Goal: Task Accomplishment & Management: Manage account settings

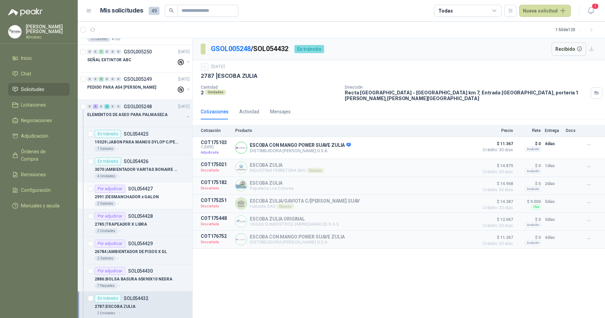
scroll to position [296, 0]
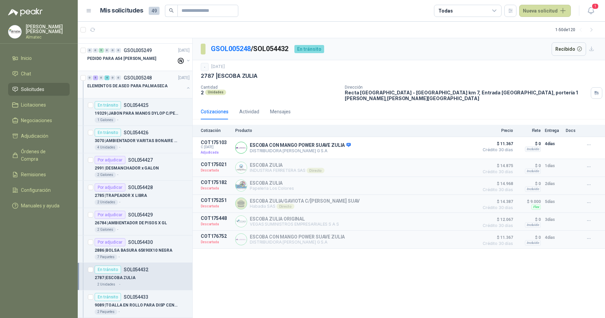
click at [139, 88] on p "ELEMENTOS DE ASEO PARA PALMASECA" at bounding box center [127, 86] width 80 height 6
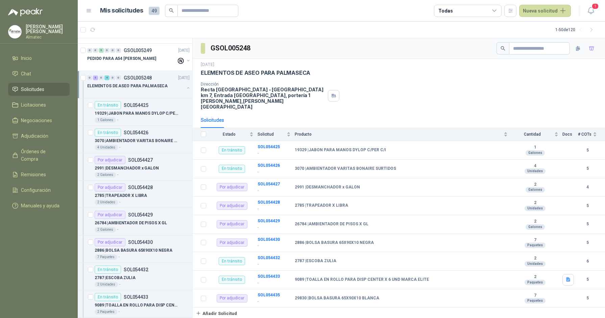
click at [415, 75] on div "ELEMENTOS DE ASEO PARA PALMASECA" at bounding box center [399, 72] width 396 height 7
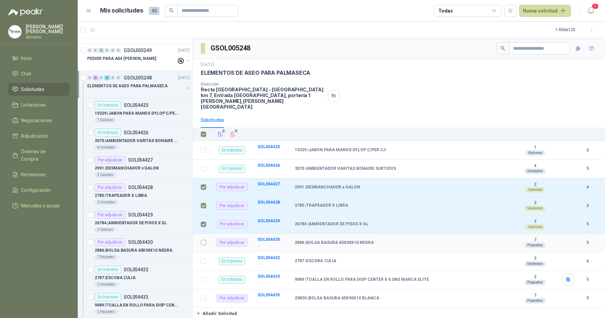
click at [202, 239] on label at bounding box center [203, 242] width 5 height 7
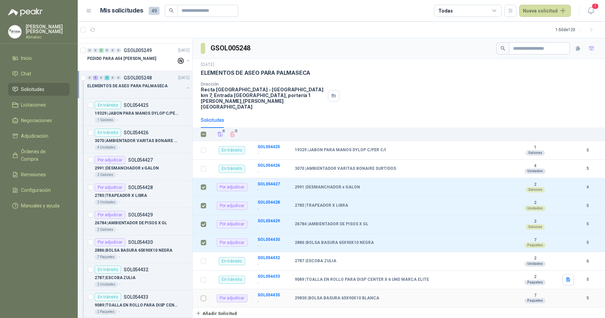
click at [206, 255] on td at bounding box center [202, 298] width 18 height 19
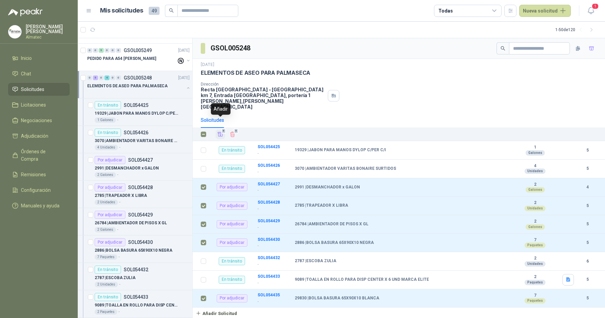
click at [219, 131] on icon "Añadir" at bounding box center [220, 134] width 6 height 6
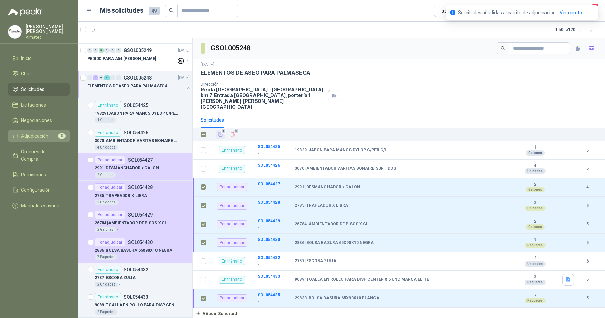
click at [39, 135] on span "Adjudicación" at bounding box center [34, 135] width 27 height 7
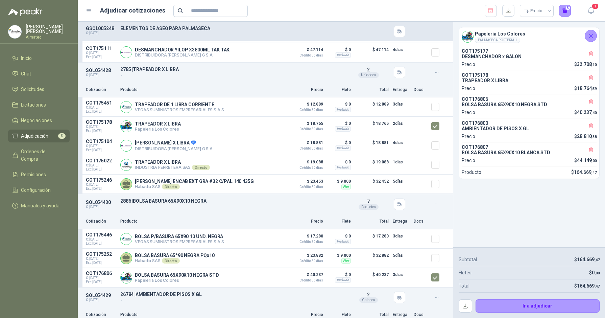
scroll to position [102, 0]
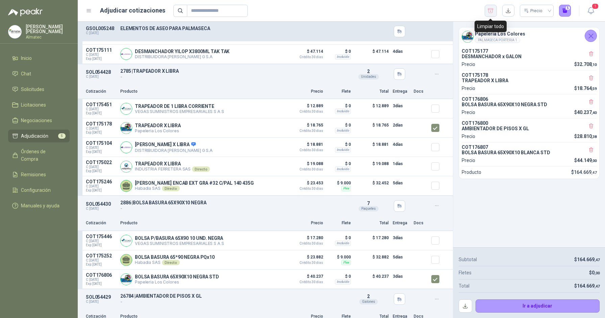
click at [433, 9] on icon "button" at bounding box center [491, 10] width 6 height 7
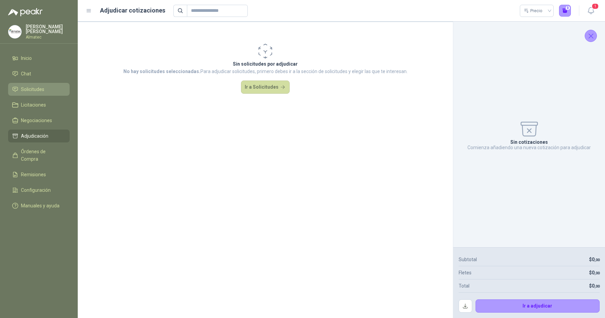
click at [29, 91] on span "Solicitudes" at bounding box center [32, 89] width 23 height 7
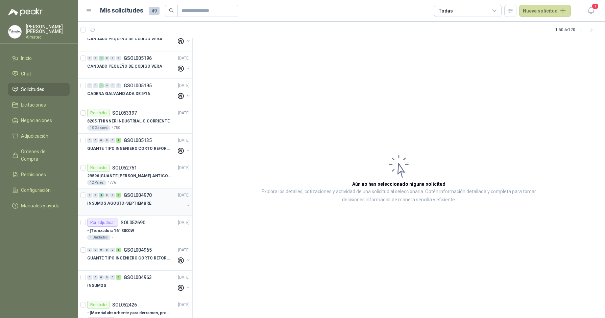
scroll to position [338, 0]
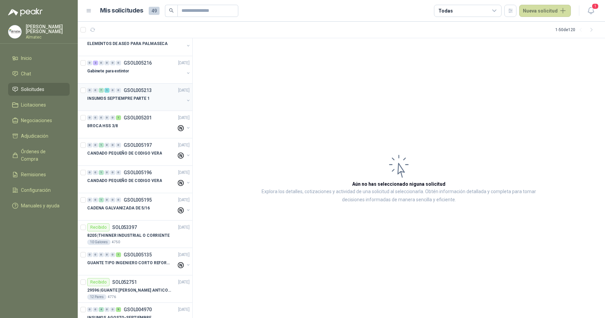
click at [134, 100] on p "INSUMOS SEPTIEMPRE PARTE 1" at bounding box center [118, 98] width 63 height 6
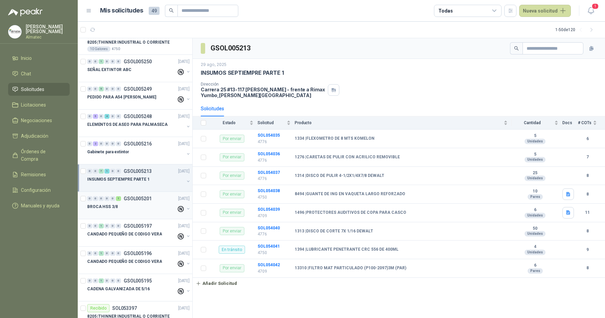
scroll to position [254, 0]
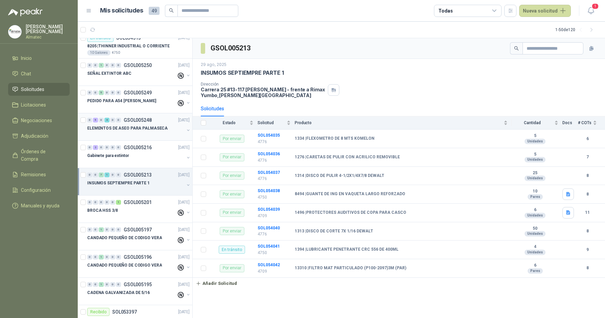
click at [142, 125] on p "ELEMENTOS DE ASEO PARA PALMASECA" at bounding box center [127, 128] width 80 height 6
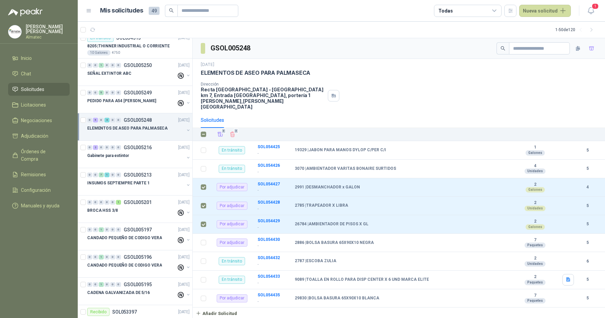
scroll to position [4, 0]
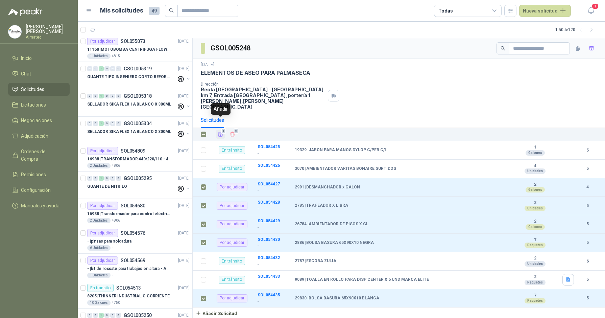
click at [219, 131] on icon "Añadir" at bounding box center [220, 134] width 6 height 6
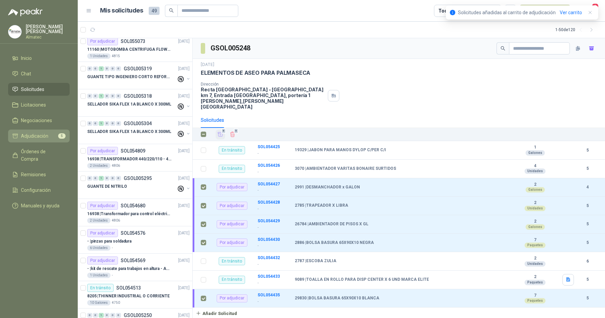
click at [43, 137] on span "Adjudicación" at bounding box center [34, 135] width 27 height 7
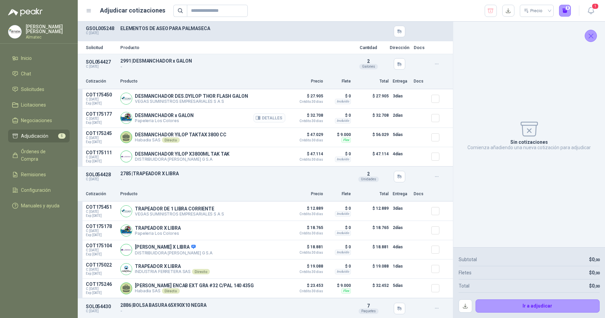
click at [273, 121] on button "Detalles" at bounding box center [270, 117] width 32 height 9
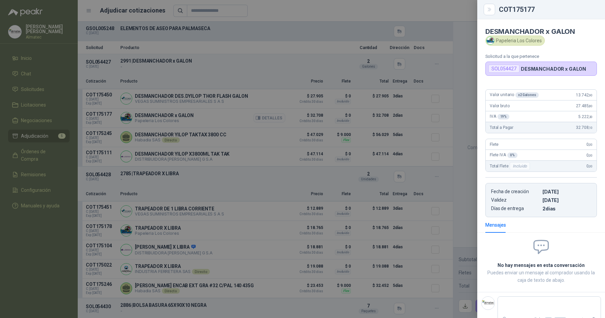
click at [273, 121] on div at bounding box center [302, 159] width 605 height 318
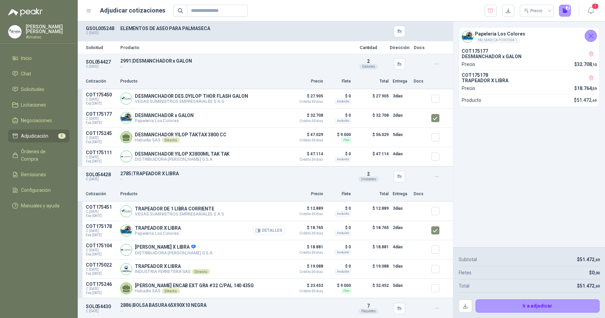
click at [262, 234] on button "Detalles" at bounding box center [270, 230] width 32 height 9
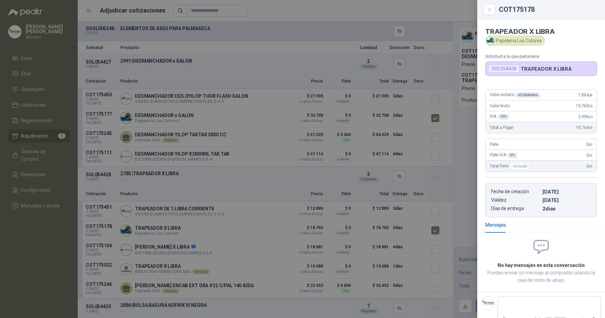
click at [293, 255] on div at bounding box center [302, 159] width 605 height 318
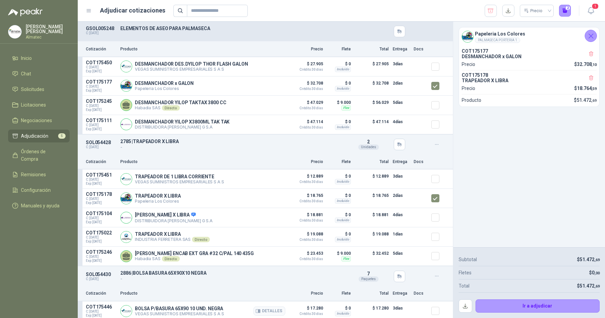
scroll to position [169, 0]
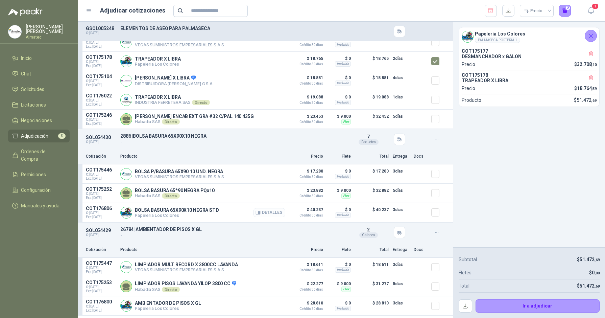
click at [271, 217] on button "Detalles" at bounding box center [270, 212] width 32 height 9
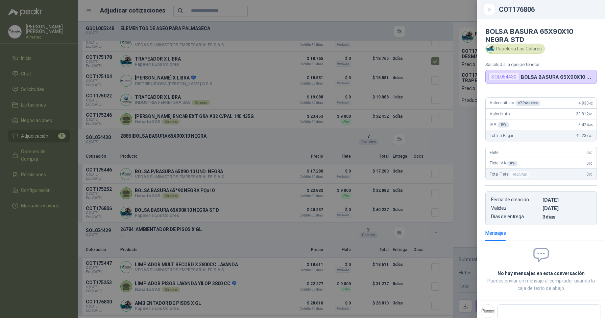
click at [381, 233] on div at bounding box center [302, 159] width 605 height 318
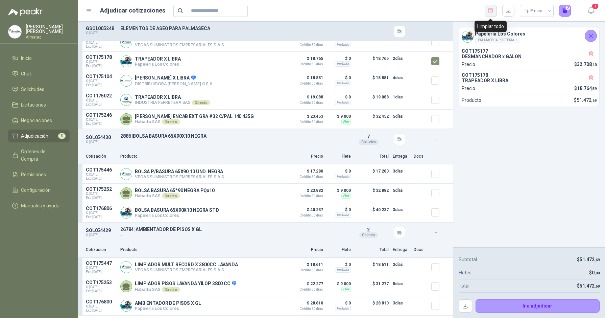
click at [433, 10] on icon "button" at bounding box center [491, 10] width 6 height 7
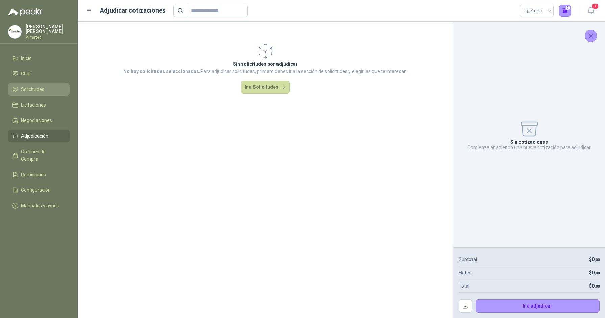
click at [34, 87] on span "Solicitudes" at bounding box center [32, 89] width 23 height 7
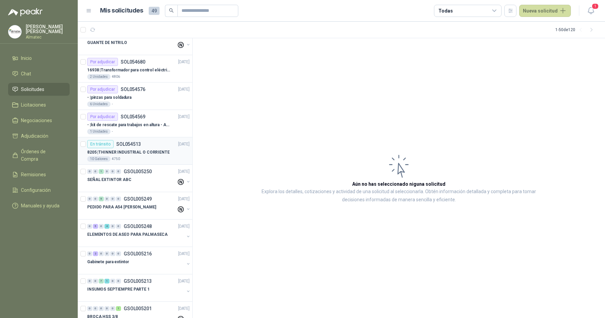
scroll to position [85, 0]
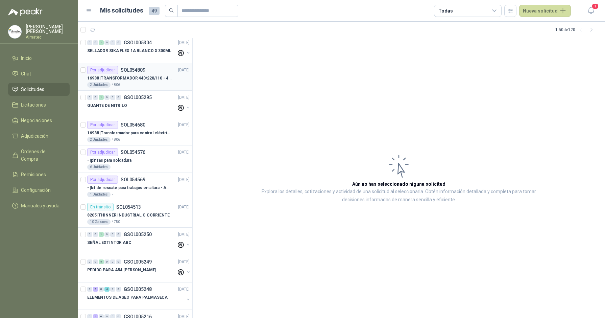
click at [136, 85] on div "2 Unidades 4806" at bounding box center [138, 84] width 102 height 5
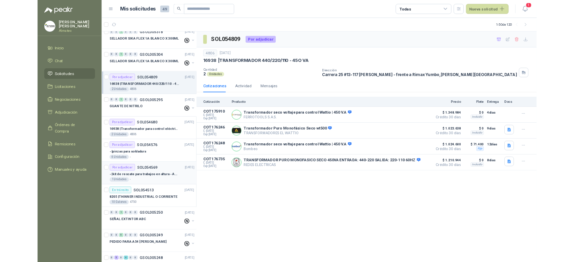
scroll to position [85, 0]
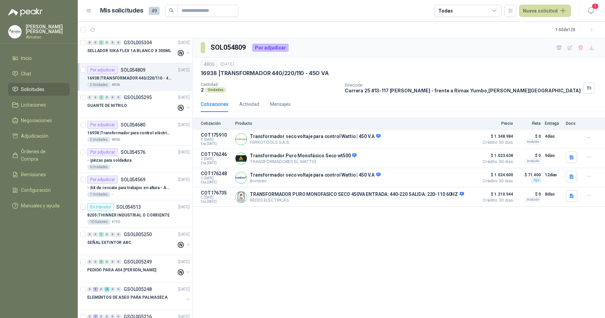
drag, startPoint x: 501, startPoint y: 240, endPoint x: 495, endPoint y: 241, distance: 6.8
click at [433, 240] on div "SOL054809 Por adjudicar 4806 [DATE] 16938 | TRANSFORMADOR 440/220/110 - 45O VA…" at bounding box center [399, 178] width 412 height 280
click at [433, 5] on button "1" at bounding box center [591, 11] width 12 height 12
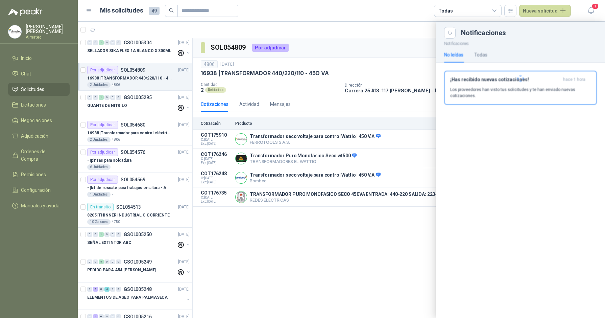
click at [433, 72] on div at bounding box center [520, 79] width 169 height 80
click at [433, 85] on div "¡Has recibido nuevas cotizaciones! hace 1 hora Los proveedores han visto tus so…" at bounding box center [520, 88] width 141 height 22
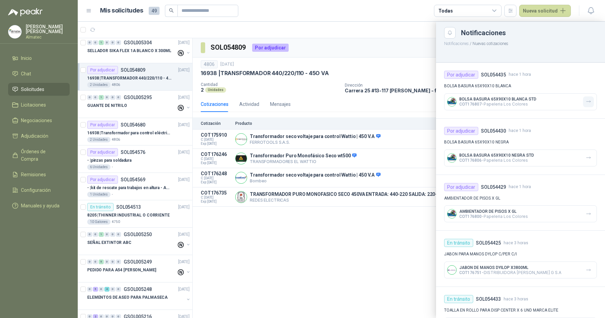
click at [433, 104] on icon "button" at bounding box center [589, 102] width 6 height 6
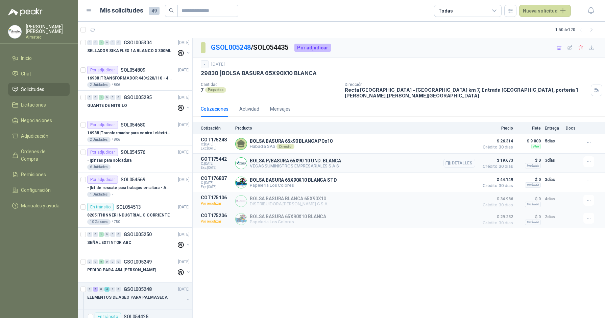
click at [433, 159] on button "Detalles" at bounding box center [460, 163] width 32 height 9
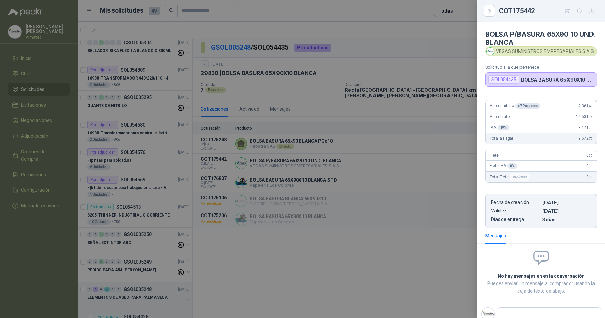
click at [411, 228] on div at bounding box center [302, 159] width 605 height 318
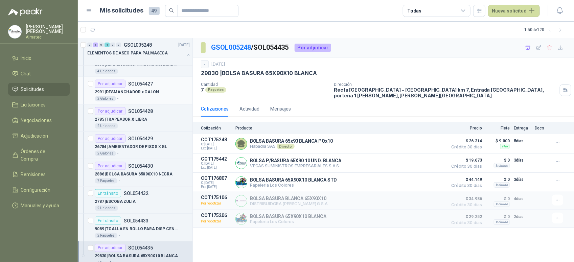
scroll to position [380, 0]
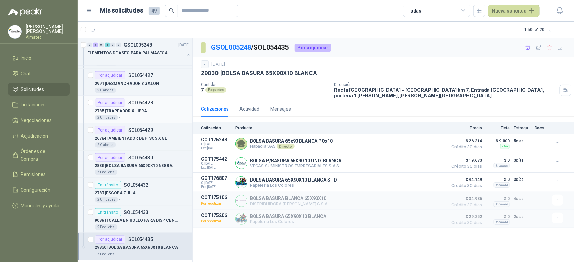
click at [143, 113] on p "2785 | TRAPEADOR X LIBRA" at bounding box center [121, 111] width 52 height 6
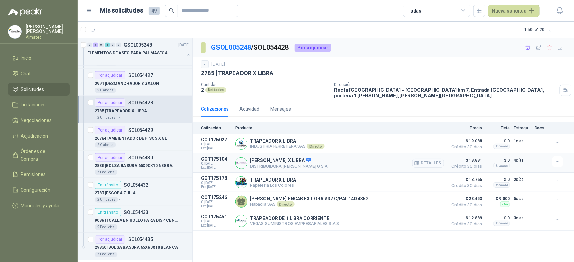
click at [432, 159] on button "Detalles" at bounding box center [428, 163] width 32 height 9
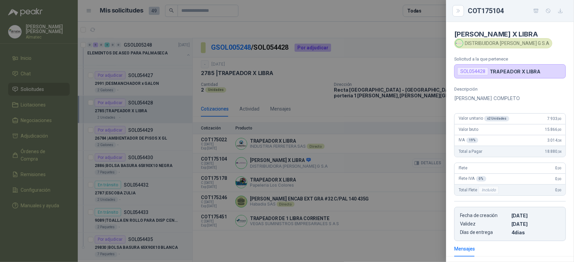
scroll to position [90, 0]
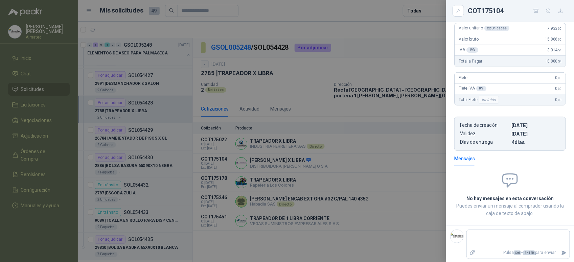
click at [384, 168] on div at bounding box center [287, 131] width 574 height 262
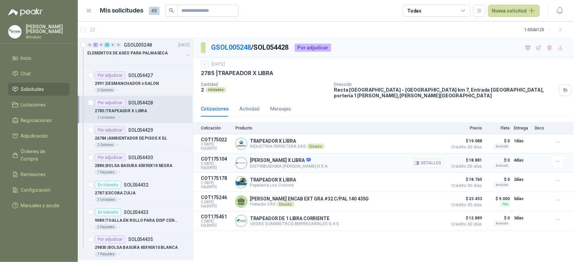
click at [429, 160] on button "Detalles" at bounding box center [428, 163] width 32 height 9
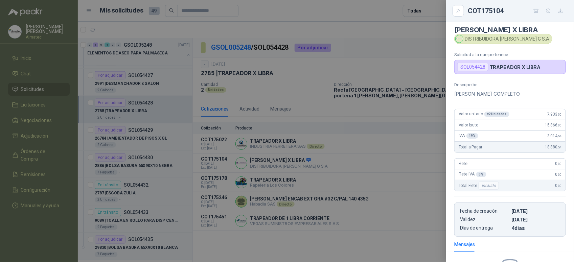
scroll to position [0, 0]
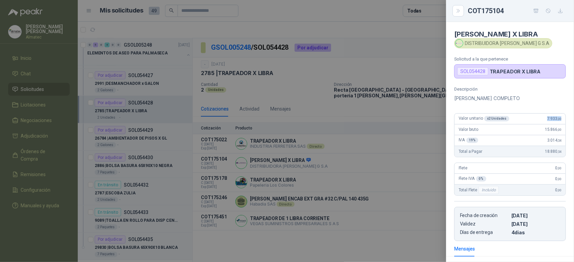
drag, startPoint x: 541, startPoint y: 120, endPoint x: 559, endPoint y: 120, distance: 17.9
click at [433, 120] on div "Valor unitario x 2 Unidades 7.933 ,00" at bounding box center [509, 119] width 111 height 11
copy span "7.933 ,00"
drag, startPoint x: 312, startPoint y: 200, endPoint x: 293, endPoint y: 188, distance: 22.4
click at [312, 200] on div at bounding box center [287, 131] width 574 height 262
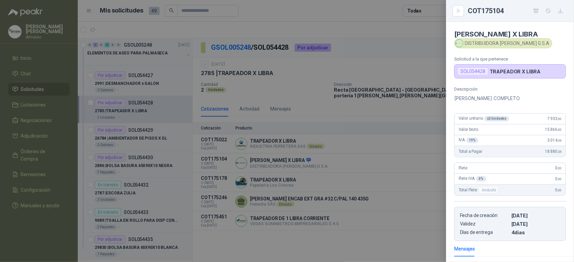
scroll to position [94, 0]
